Goal: Transaction & Acquisition: Purchase product/service

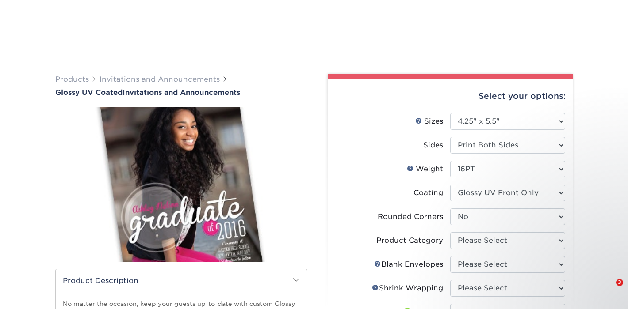
select select "4.25x5.50"
select select "0"
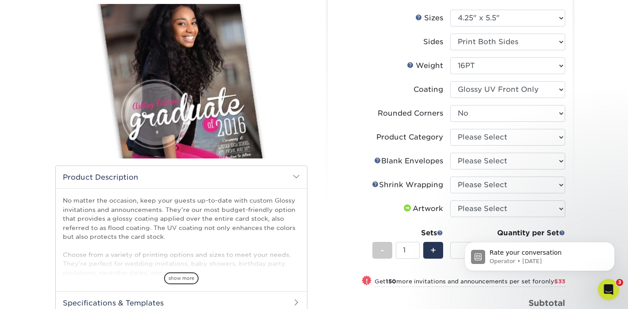
scroll to position [104, 0]
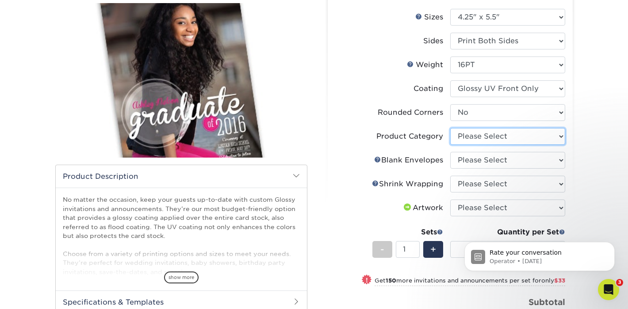
click at [505, 140] on select "Please Select Announcement Cards" at bounding box center [507, 136] width 115 height 17
select select "afc43903-b91d-4869-9f05-9fa1eb7dcbea"
click at [450, 128] on select "Please Select Announcement Cards" at bounding box center [507, 136] width 115 height 17
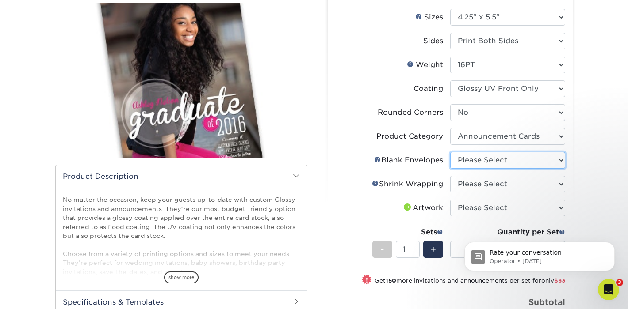
click at [501, 159] on select "Please Select No Blank Envelopes Yes 100 Envelopes A2 Yes 250 Envelopes A2 Yes …" at bounding box center [507, 160] width 115 height 17
select select "9f137334-7cf0-4a73-8a74-a4df662606ea"
click at [450, 152] on select "Please Select No Blank Envelopes Yes 100 Envelopes A2 Yes 250 Envelopes A2 Yes …" at bounding box center [507, 160] width 115 height 17
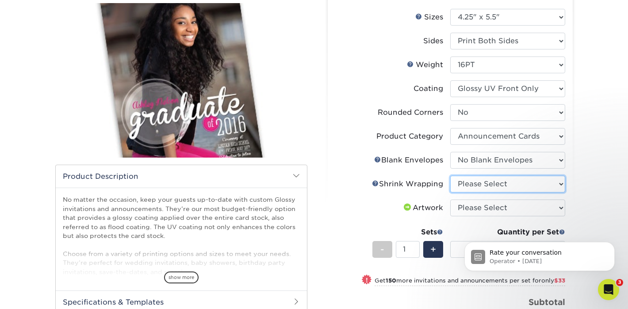
click at [493, 186] on select "Please Select No Shrink Wrapping Shrink Wrap 100 Per Package Shrink Wrap 50 Per…" at bounding box center [507, 184] width 115 height 17
select select "c8749376-e7da-41d0-b3dc-647faf84d907"
click at [450, 176] on select "Please Select No Shrink Wrapping Shrink Wrap 100 Per Package Shrink Wrap 50 Per…" at bounding box center [507, 184] width 115 height 17
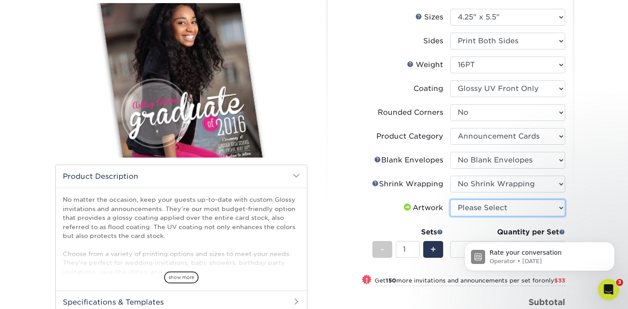
click at [495, 213] on select "Please Select I will upload files I need a design - $100" at bounding box center [507, 208] width 115 height 17
select select "upload"
click at [450, 200] on select "Please Select I will upload files I need a design - $100" at bounding box center [507, 208] width 115 height 17
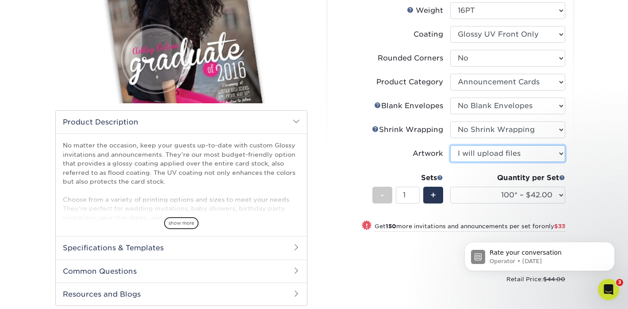
scroll to position [168, 0]
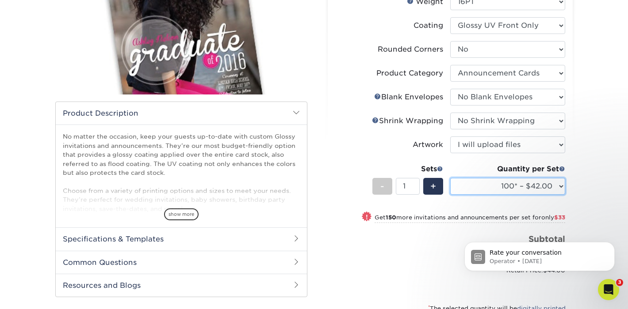
click at [546, 188] on select "100* – $42.00 250* – $75.00 500 – $90.00 1000 – $102.00 2500 – $227.00 5000 – $…" at bounding box center [507, 186] width 115 height 17
select select "500 – $90.00"
click at [450, 178] on select "100* – $42.00 250* – $75.00 500 – $90.00 1000 – $102.00 2500 – $227.00 5000 – $…" at bounding box center [507, 186] width 115 height 17
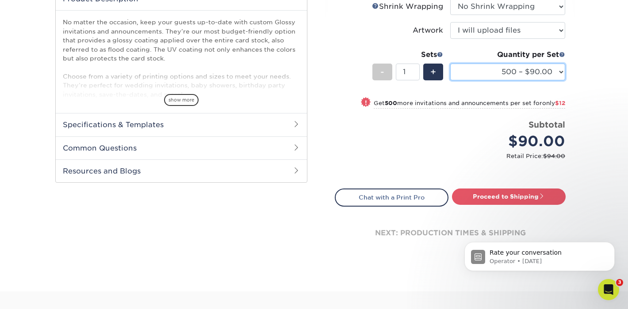
scroll to position [283, 0]
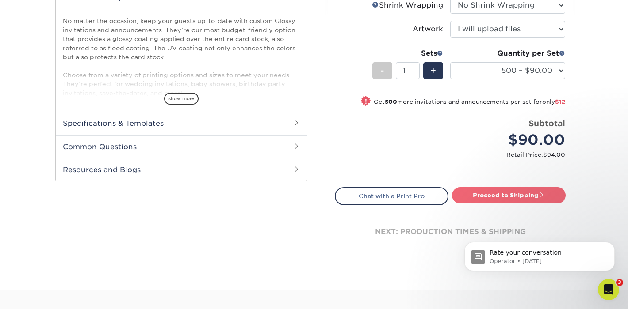
click at [522, 198] on link "Proceed to Shipping" at bounding box center [509, 195] width 114 height 16
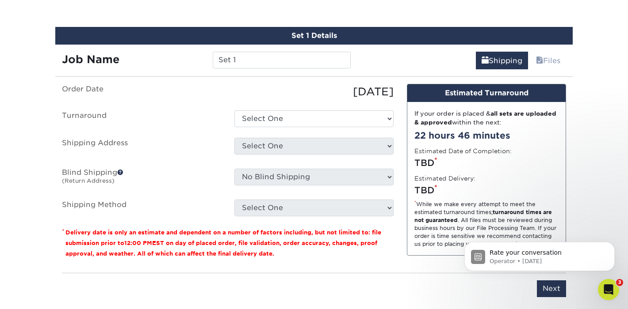
scroll to position [495, 0]
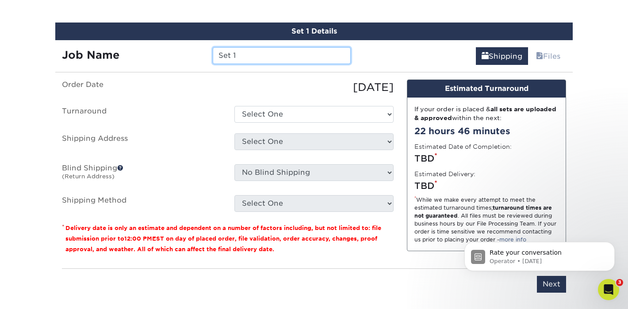
click at [259, 54] on input "Set 1" at bounding box center [281, 55] width 137 height 17
type input "Speaker Cards 2025"
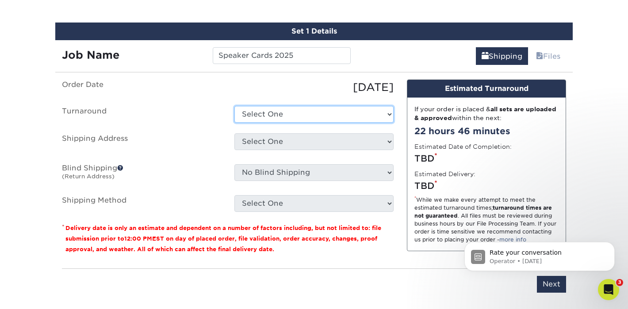
click at [271, 118] on select "Select One 2-4 Business Days 2 Day Next Business Day" at bounding box center [313, 114] width 159 height 17
select select "b364ca4e-4bd4-4b28-b7c7-2144c5abcb5b"
click at [234, 106] on select "Select One 2-4 Business Days 2 Day Next Business Day" at bounding box center [313, 114] width 159 height 17
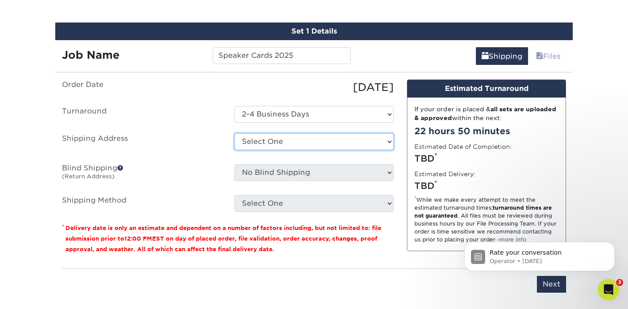
click at [272, 145] on select "Select One [PERSON_NAME] Home + Add New Address" at bounding box center [313, 141] width 159 height 17
select select "283425"
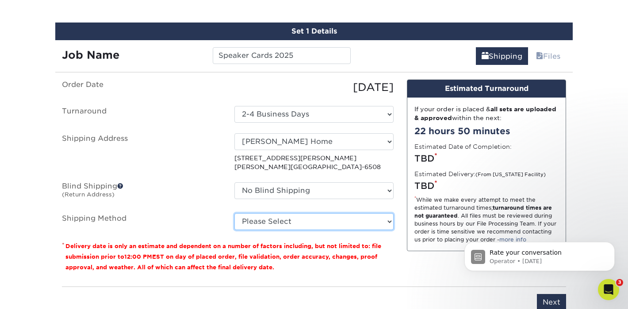
click at [278, 222] on select "Please Select Ground Shipping (+$35.83) 3 Day Shipping Service (+$44.48) 2 Day …" at bounding box center [313, 221] width 159 height 17
select select "03"
click at [234, 213] on select "Please Select Ground Shipping (+$35.83) 3 Day Shipping Service (+$44.48) 2 Day …" at bounding box center [313, 221] width 159 height 17
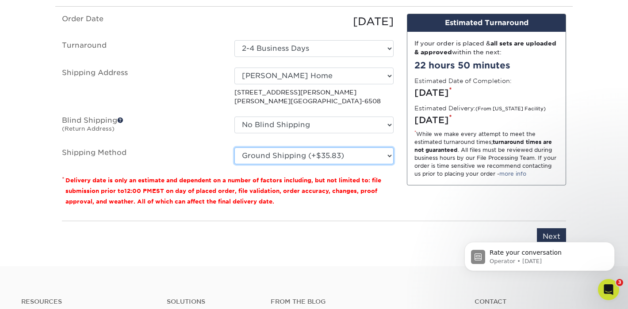
scroll to position [567, 0]
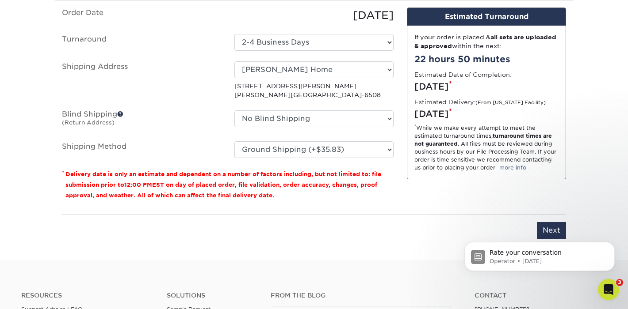
click at [541, 229] on body "Rate your conversation Operator • [DATE]" at bounding box center [539, 254] width 170 height 55
click at [613, 246] on icon "Dismiss notification" at bounding box center [611, 244] width 3 height 3
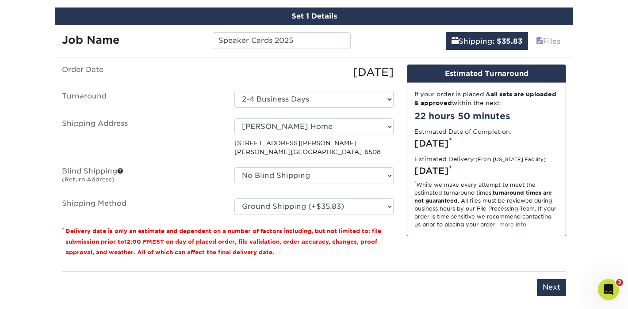
scroll to position [510, 0]
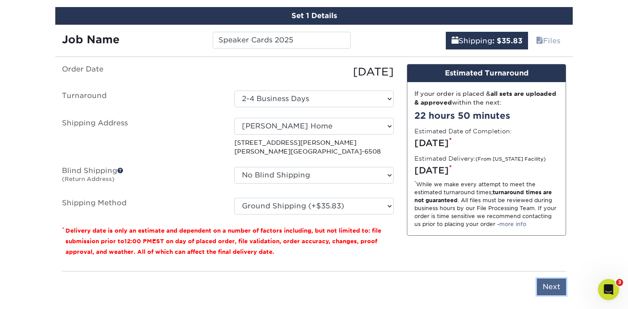
click at [558, 284] on input "Next" at bounding box center [551, 287] width 29 height 17
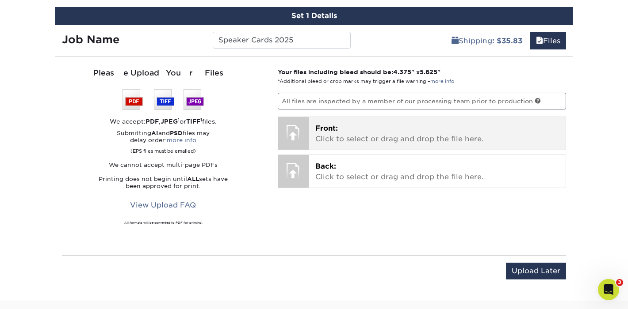
click at [327, 131] on span "Front:" at bounding box center [326, 128] width 23 height 8
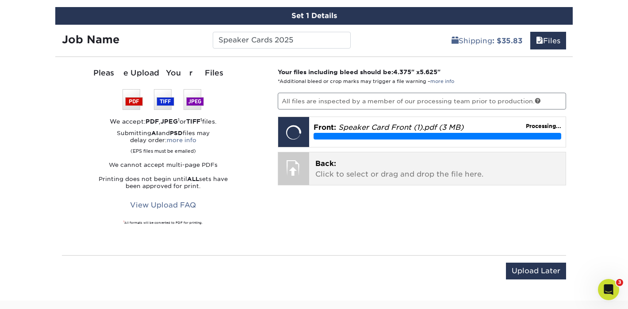
click at [310, 165] on div "Back: Click to select or drag and drop the file here. Choose file" at bounding box center [437, 168] width 257 height 33
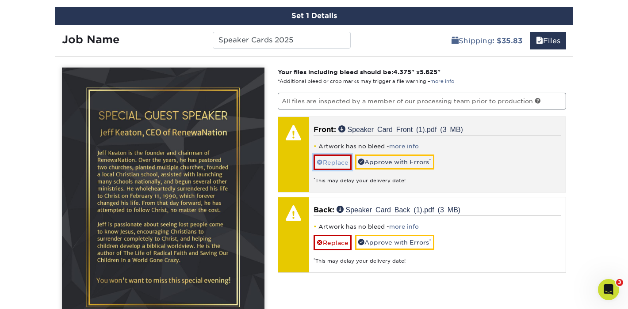
click at [333, 163] on link "Replace" at bounding box center [332, 162] width 38 height 15
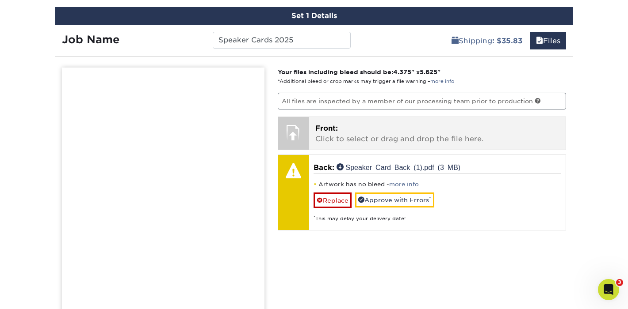
click at [328, 134] on p "Front: Click to select or drag and drop the file here." at bounding box center [437, 133] width 244 height 21
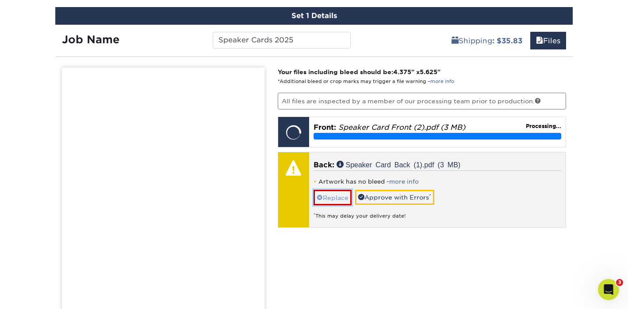
click at [334, 199] on link "Replace" at bounding box center [332, 197] width 38 height 15
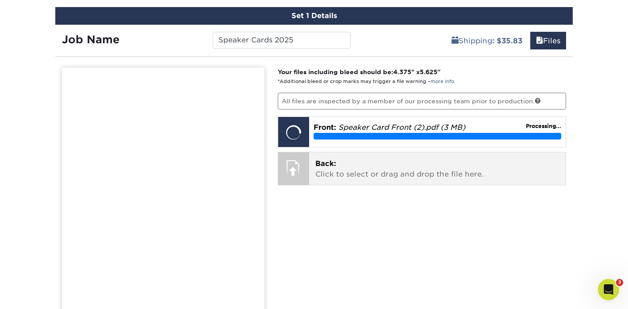
click at [332, 171] on p "Back: Click to select or drag and drop the file here." at bounding box center [437, 169] width 244 height 21
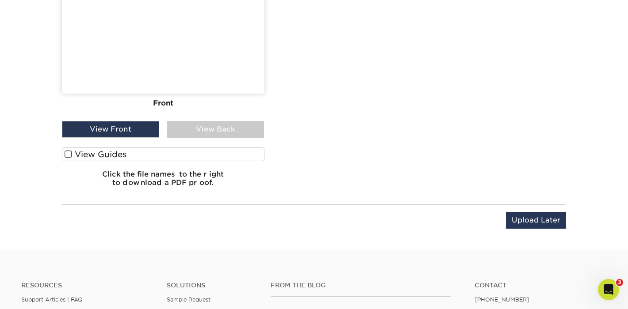
scroll to position [745, 0]
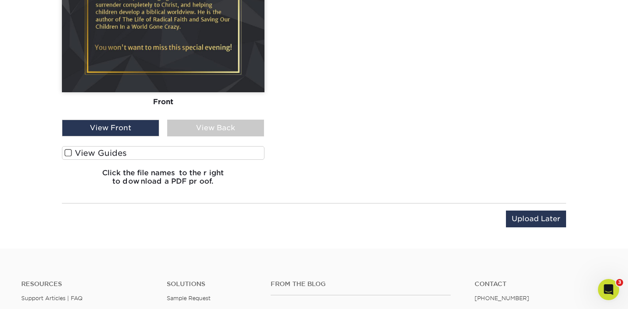
click at [108, 153] on label "View Guides" at bounding box center [163, 153] width 202 height 14
click at [0, 0] on input "View Guides" at bounding box center [0, 0] width 0 height 0
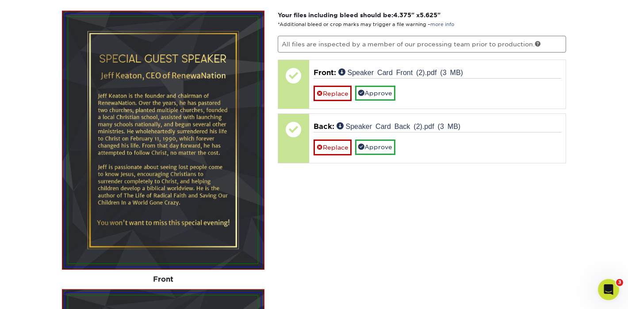
scroll to position [569, 0]
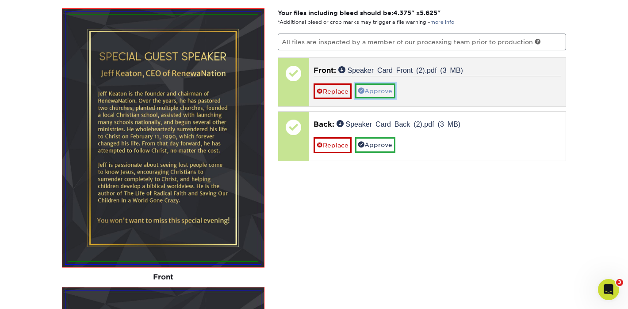
click at [371, 92] on link "Approve" at bounding box center [375, 91] width 40 height 15
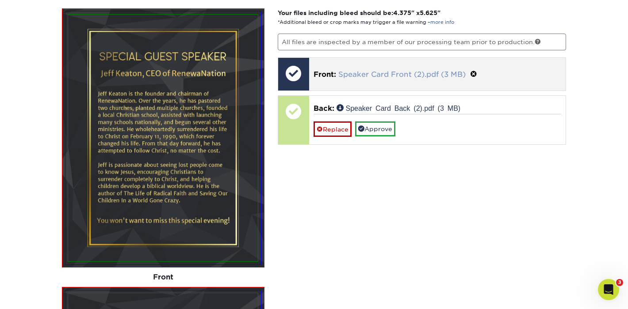
click at [362, 74] on link "Speaker Card Front (2).pdf (3 MB)" at bounding box center [401, 74] width 127 height 8
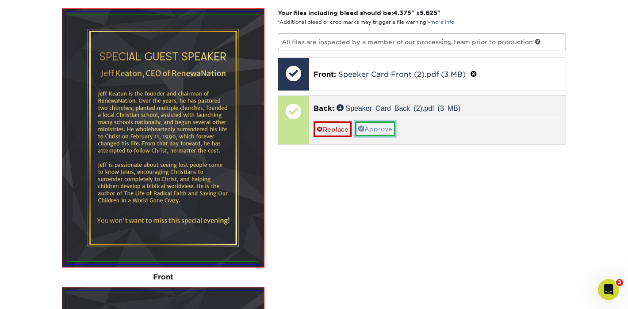
click at [383, 131] on link "Approve" at bounding box center [375, 129] width 40 height 15
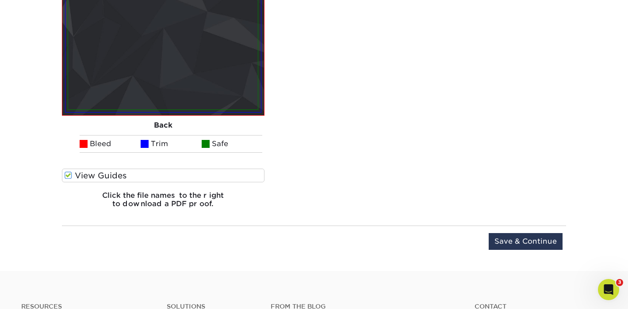
scroll to position [1028, 0]
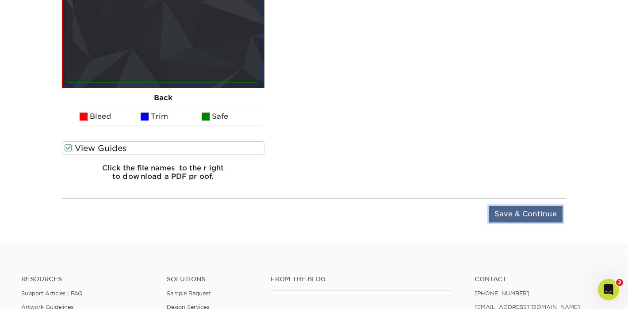
click at [509, 220] on input "Save & Continue" at bounding box center [525, 214] width 74 height 17
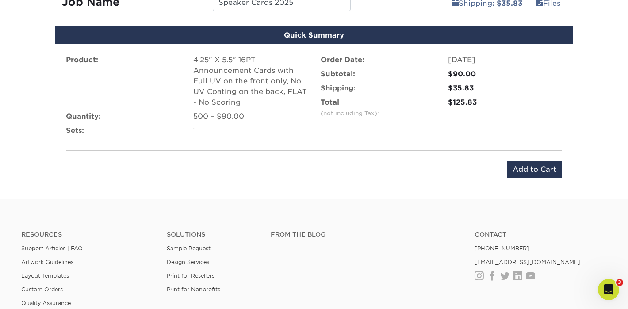
scroll to position [548, 0]
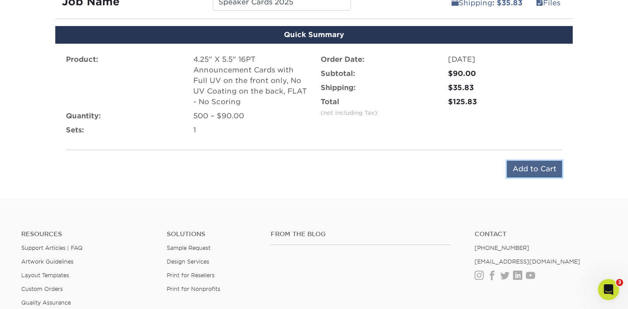
click at [514, 169] on input "Add to Cart" at bounding box center [534, 169] width 55 height 17
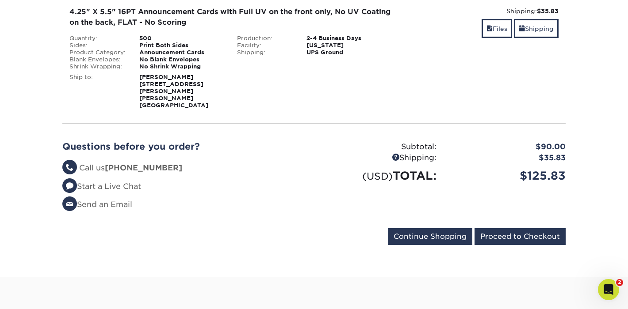
scroll to position [155, 0]
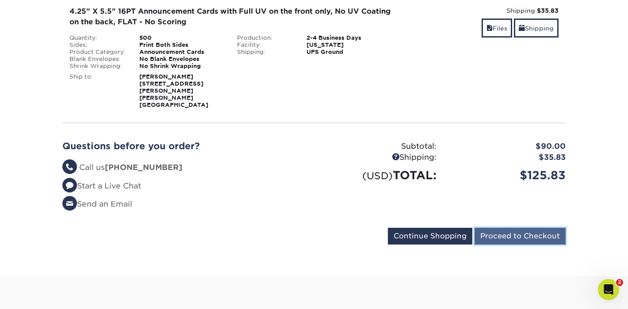
click at [507, 228] on input "Proceed to Checkout" at bounding box center [519, 236] width 91 height 17
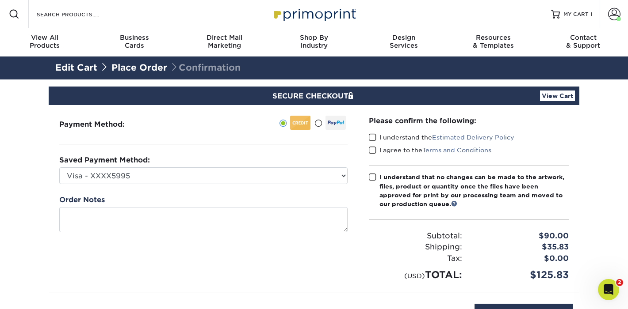
click at [372, 136] on span at bounding box center [373, 137] width 8 height 8
click at [0, 0] on input "I understand the Estimated Delivery Policy" at bounding box center [0, 0] width 0 height 0
click at [372, 149] on span at bounding box center [373, 150] width 8 height 8
click at [0, 0] on input "I agree to the Terms and Conditions" at bounding box center [0, 0] width 0 height 0
click at [370, 179] on span at bounding box center [373, 177] width 8 height 8
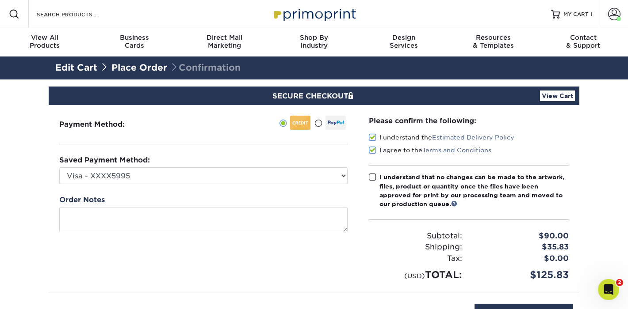
click at [0, 0] on input "I understand that no changes can be made to the artwork, files, product or quan…" at bounding box center [0, 0] width 0 height 0
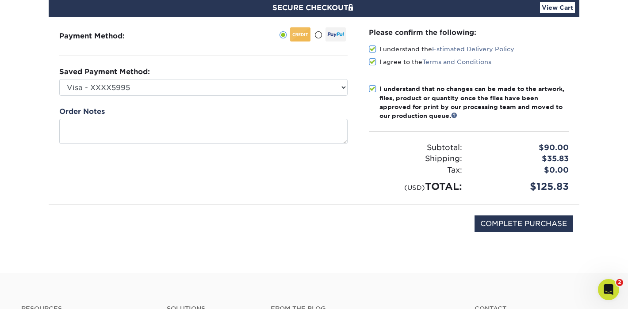
scroll to position [94, 0]
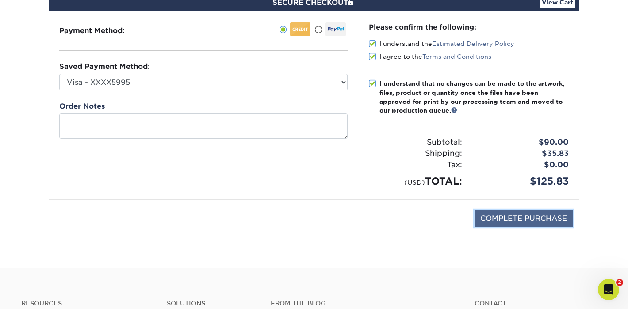
click at [496, 217] on input "COMPLETE PURCHASE" at bounding box center [523, 218] width 98 height 17
type input "PROCESSING, PLEASE WAIT..."
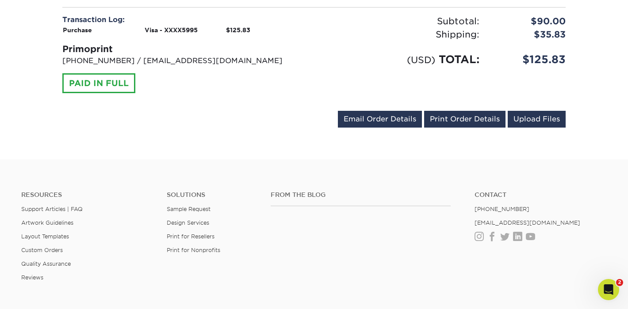
scroll to position [425, 0]
